Goal: Transaction & Acquisition: Book appointment/travel/reservation

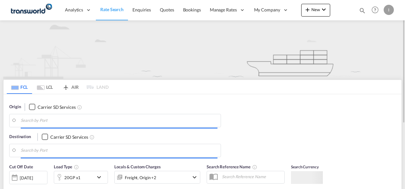
type input "Mundra, INMUN"
type input "[GEOGRAPHIC_DATA], [GEOGRAPHIC_DATA]"
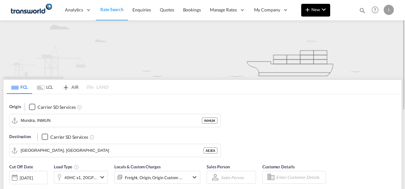
click at [317, 11] on span "New" at bounding box center [316, 9] width 24 height 5
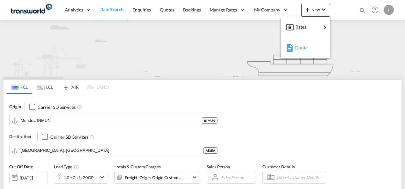
click at [302, 46] on span "Quote" at bounding box center [298, 47] width 7 height 13
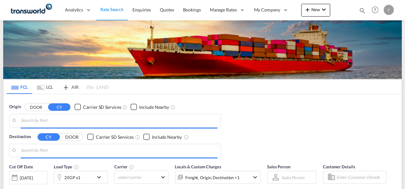
type input "Mundra, INMUN"
type input "[GEOGRAPHIC_DATA], [GEOGRAPHIC_DATA]"
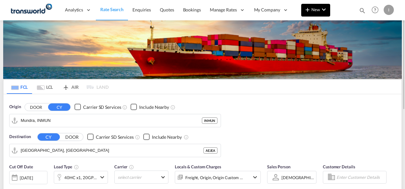
click at [320, 13] on md-icon "icon-chevron-down" at bounding box center [324, 10] width 8 height 8
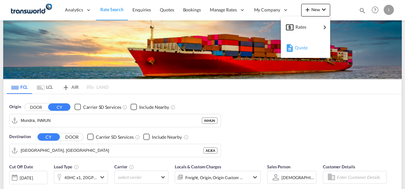
click at [300, 46] on span "Quote" at bounding box center [298, 47] width 7 height 13
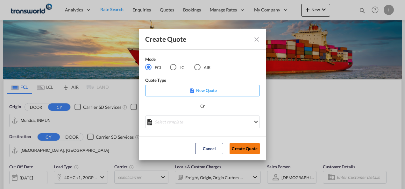
click at [234, 147] on button "Create Quote" at bounding box center [245, 148] width 30 height 11
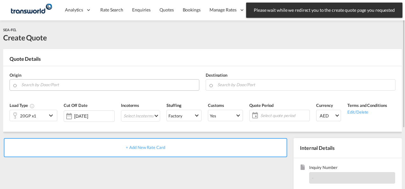
click at [43, 86] on input "Search by Door/Port" at bounding box center [108, 84] width 174 height 11
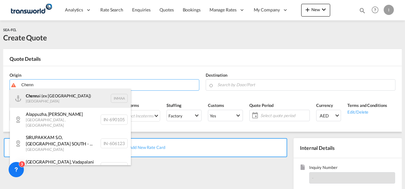
click at [42, 98] on div "Chenn ai (ex Madras) India INMAA" at bounding box center [70, 98] width 121 height 19
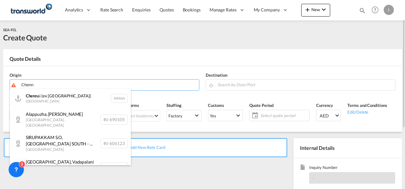
type input "Chennai (ex Madras), INMAA"
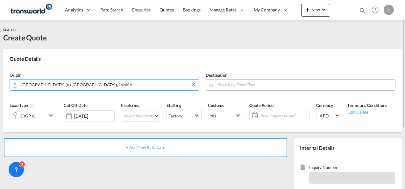
click at [231, 87] on input "Search by Door/Port" at bounding box center [304, 84] width 174 height 11
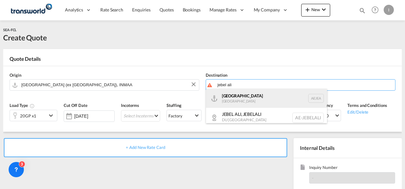
click at [230, 102] on div "Jebel Ali United Arab Emirates AEJEA" at bounding box center [266, 98] width 121 height 19
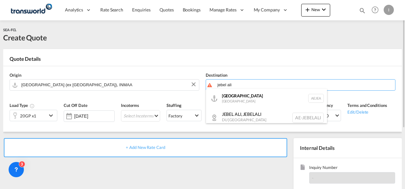
type input "[GEOGRAPHIC_DATA], [GEOGRAPHIC_DATA]"
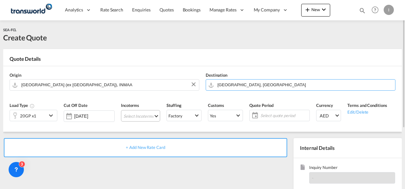
click at [128, 113] on md-select "Select Incoterms CIF - export Cost,Insurance and Freight CFR - import Cost and …" at bounding box center [140, 115] width 39 height 11
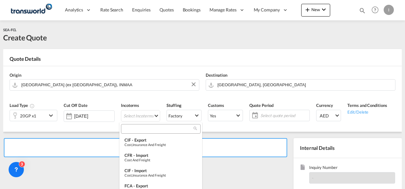
click at [143, 129] on input "search" at bounding box center [158, 129] width 71 height 6
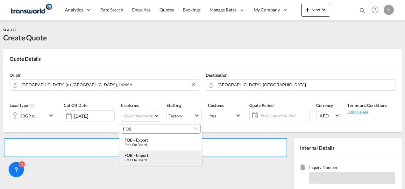
type input "FOB"
click at [140, 161] on div "Free on Board" at bounding box center [160, 160] width 73 height 4
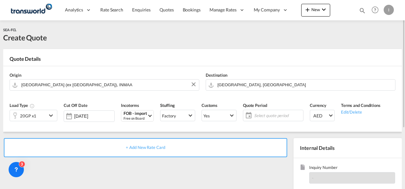
click at [270, 117] on span "Select quote period" at bounding box center [277, 116] width 47 height 6
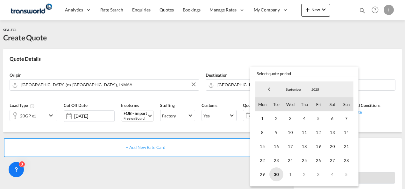
click at [273, 174] on span "30" at bounding box center [276, 174] width 14 height 14
click at [215, 175] on md-backdrop at bounding box center [202, 94] width 405 height 189
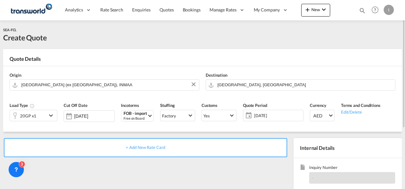
scroll to position [32, 0]
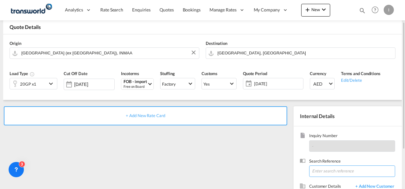
click at [330, 167] on input at bounding box center [352, 171] width 86 height 11
paste input "TWI 21975"
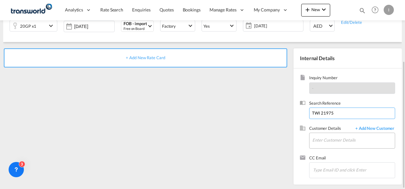
type input "TWI 21975"
click at [324, 138] on input "Enter Customer Details" at bounding box center [353, 140] width 82 height 14
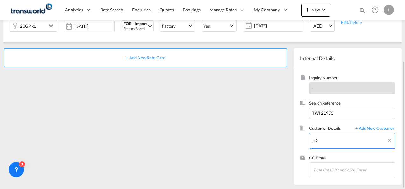
type input "H"
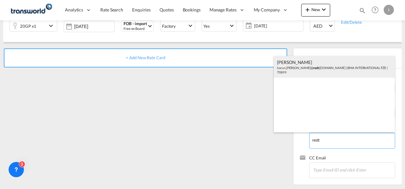
click at [303, 67] on div "HARUN SHARMA harun.sharma@ redt ag.ae | BMA INTERNATIONAL FZE | 70899" at bounding box center [334, 67] width 121 height 22
type input "BMA INTERNATIONAL FZE, HARUN SHARMA, harun.sharma@redtag.ae"
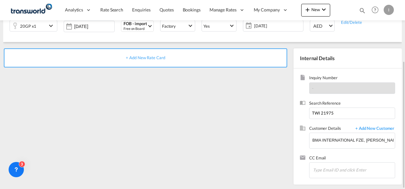
click at [146, 58] on span "+ Add New Rate Card" at bounding box center [145, 57] width 39 height 5
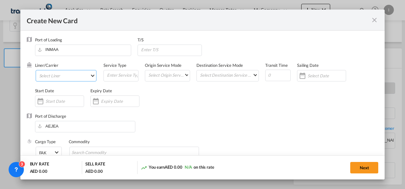
click at [67, 78] on md-select "Select Liner 2HM LOGISTICS D.O.O. / TDWC-CAPODISTRI 2HM LOGISTICS D.O.O. / TDWC…" at bounding box center [66, 75] width 61 height 11
type input "Basic Ocean Freight"
select select "per equipment"
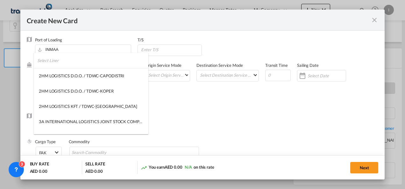
click at [57, 63] on input "search" at bounding box center [92, 60] width 111 height 15
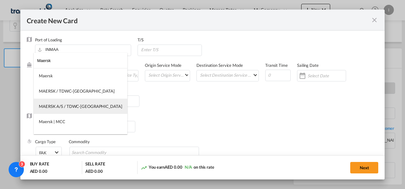
type input "Maersk"
click at [60, 107] on div "MAERSK A/S / TDWC-DUBAI" at bounding box center [80, 106] width 83 height 6
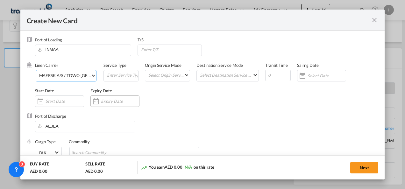
click at [101, 101] on input "Create New CardPort ..." at bounding box center [120, 101] width 38 height 5
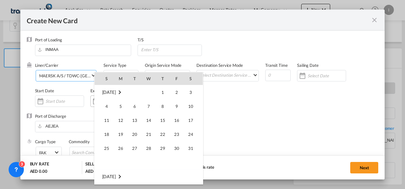
scroll to position [147482, 0]
click at [177, 180] on span "3" at bounding box center [176, 176] width 13 height 13
type input "03 Oct 2025"
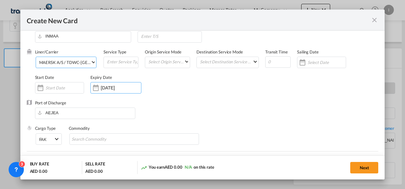
scroll to position [32, 0]
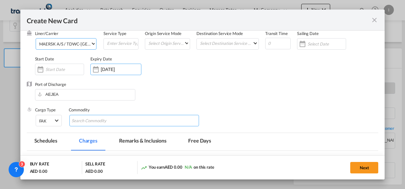
click at [98, 124] on input "Search Commodity" at bounding box center [101, 121] width 58 height 10
type input "General Cargo"
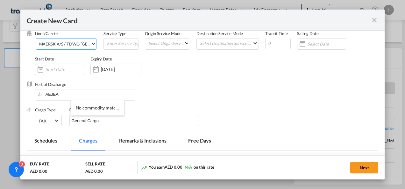
click at [186, 101] on div "Port of Discharge AEJEA" at bounding box center [203, 94] width 352 height 25
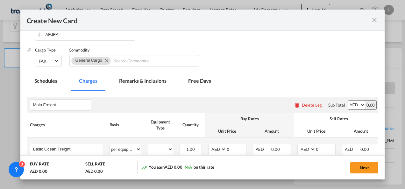
scroll to position [127, 0]
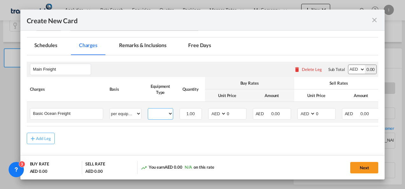
click at [160, 116] on select "20GP" at bounding box center [160, 114] width 25 height 9
select select "20GP"
click at [148, 110] on select "20GP" at bounding box center [160, 114] width 25 height 9
click at [213, 116] on select "AED AFN ALL AMD ANG AOA ARS AUD AWG AZN BAM BBD BDT BGN BHD BIF BMD BND BOB BRL…" at bounding box center [217, 114] width 17 height 9
select select "string:USD"
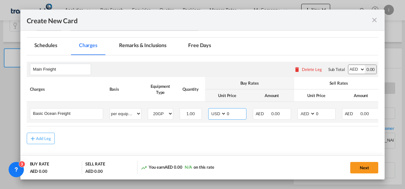
click at [209, 110] on select "AED AFN ALL AMD ANG AOA ARS AUD AWG AZN BAM BBD BDT BGN BHD BIF BMD BND BOB BRL…" at bounding box center [217, 114] width 17 height 9
click at [227, 113] on input "0" at bounding box center [236, 114] width 20 height 10
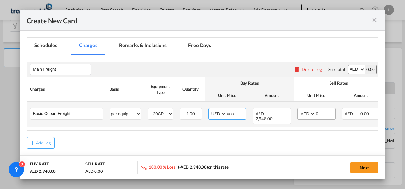
type input "800"
click at [305, 115] on select "AED AFN ALL AMD ANG AOA ARS AUD AWG AZN BAM BBD BDT BGN BHD BIF BMD BND BOB BRL…" at bounding box center [307, 114] width 17 height 9
select select "string:USD"
click at [299, 110] on select "AED AFN ALL AMD ANG AOA ARS AUD AWG AZN BAM BBD BDT BGN BHD BIF BMD BND BOB BRL…" at bounding box center [307, 114] width 17 height 9
click at [318, 114] on input "0" at bounding box center [326, 114] width 20 height 10
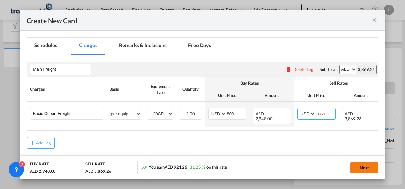
type input "1050"
click at [358, 172] on button "Next" at bounding box center [364, 167] width 28 height 11
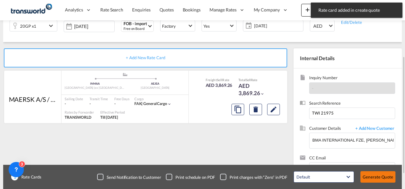
click at [373, 174] on button "Generate Quote" at bounding box center [377, 176] width 35 height 11
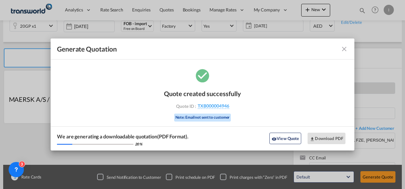
click at [205, 108] on span "TXB000004946" at bounding box center [214, 106] width 32 height 6
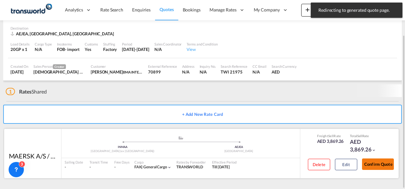
click at [372, 167] on button "Confirm Quote" at bounding box center [378, 164] width 32 height 11
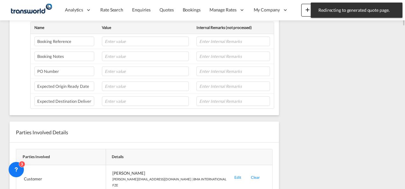
scroll to position [67, 0]
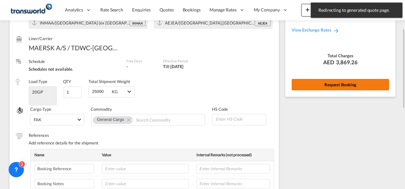
click at [340, 87] on button "Request Booking" at bounding box center [340, 84] width 97 height 11
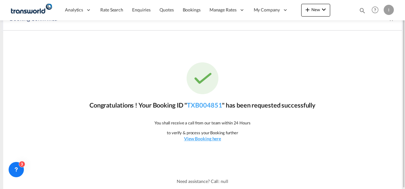
scroll to position [12, 0]
click at [192, 109] on p "Congratulations ! Your Booking ID " TXB004851 " has been requested successfully" at bounding box center [202, 105] width 226 height 9
click at [193, 105] on link "TXB004851" at bounding box center [204, 106] width 35 height 8
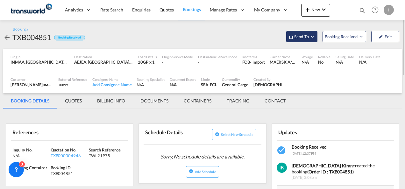
click at [295, 34] on span "Send To" at bounding box center [302, 36] width 16 height 6
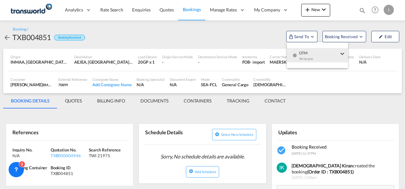
click at [302, 48] on span "OTM" at bounding box center [318, 51] width 39 height 6
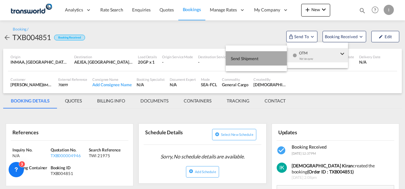
click at [256, 53] on span "Send Shipment" at bounding box center [245, 58] width 28 height 10
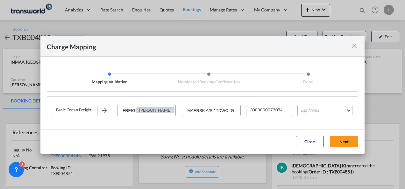
click at [312, 108] on md-select "Leg Name HANDLING ORIGIN VESSEL HANDLING DESTINATION OTHERS TL PICK UP CUSTOMS …" at bounding box center [324, 110] width 55 height 11
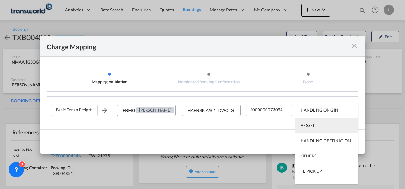
click at [310, 129] on md-option "VESSEL" at bounding box center [326, 125] width 62 height 15
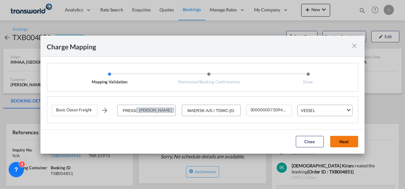
click at [346, 144] on button "Next" at bounding box center [344, 141] width 28 height 11
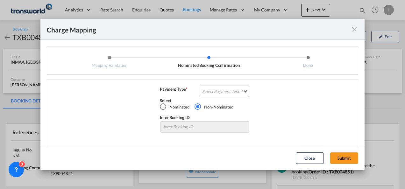
click at [214, 95] on md-select "Select Payment Type COLLECT PREPAID" at bounding box center [224, 91] width 51 height 11
click at [214, 95] on md-option "COLLECT" at bounding box center [223, 91] width 56 height 15
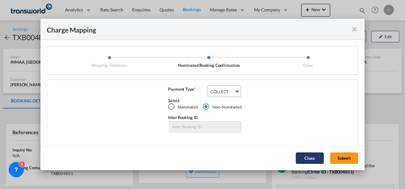
click at [338, 157] on button "Submit" at bounding box center [344, 158] width 28 height 11
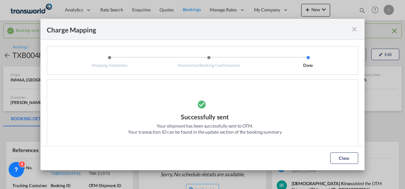
drag, startPoint x: 347, startPoint y: 155, endPoint x: 297, endPoint y: 155, distance: 50.0
click at [346, 155] on button "Close" at bounding box center [344, 158] width 28 height 11
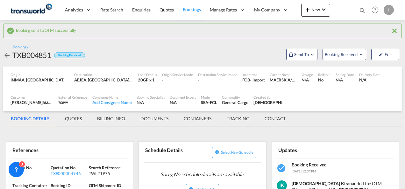
scroll to position [32, 0]
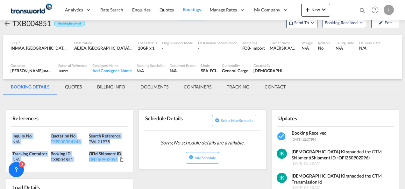
drag, startPoint x: 125, startPoint y: 161, endPoint x: -1, endPoint y: 126, distance: 131.3
click at [0, 126] on html "Analytics Reports Dashboard Rate Search Enquiries Quotes" at bounding box center [202, 94] width 405 height 189
drag, startPoint x: -1, startPoint y: 126, endPoint x: 23, endPoint y: 130, distance: 24.5
copy div "Inquiry No. N/A Quotation No. TXB000004946 Search Reference TWI 21975 Tracking …"
